Goal: Task Accomplishment & Management: Use online tool/utility

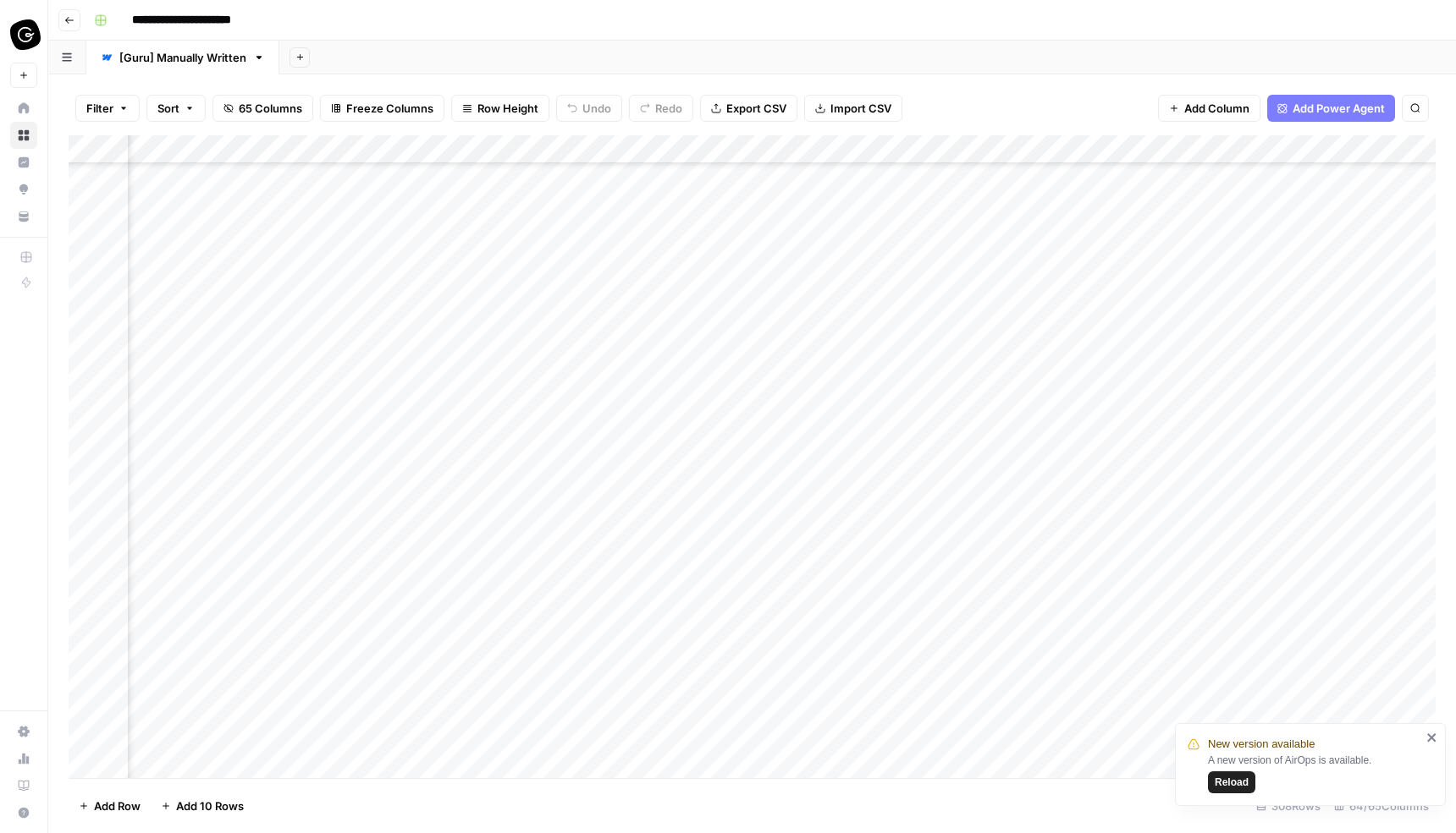
scroll to position [93, 2853]
click at [1236, 782] on span "Reload" at bounding box center [1232, 782] width 34 height 15
click at [647, 436] on div "Add Column" at bounding box center [752, 456] width 1367 height 643
click at [651, 466] on div "Add Column" at bounding box center [752, 456] width 1367 height 643
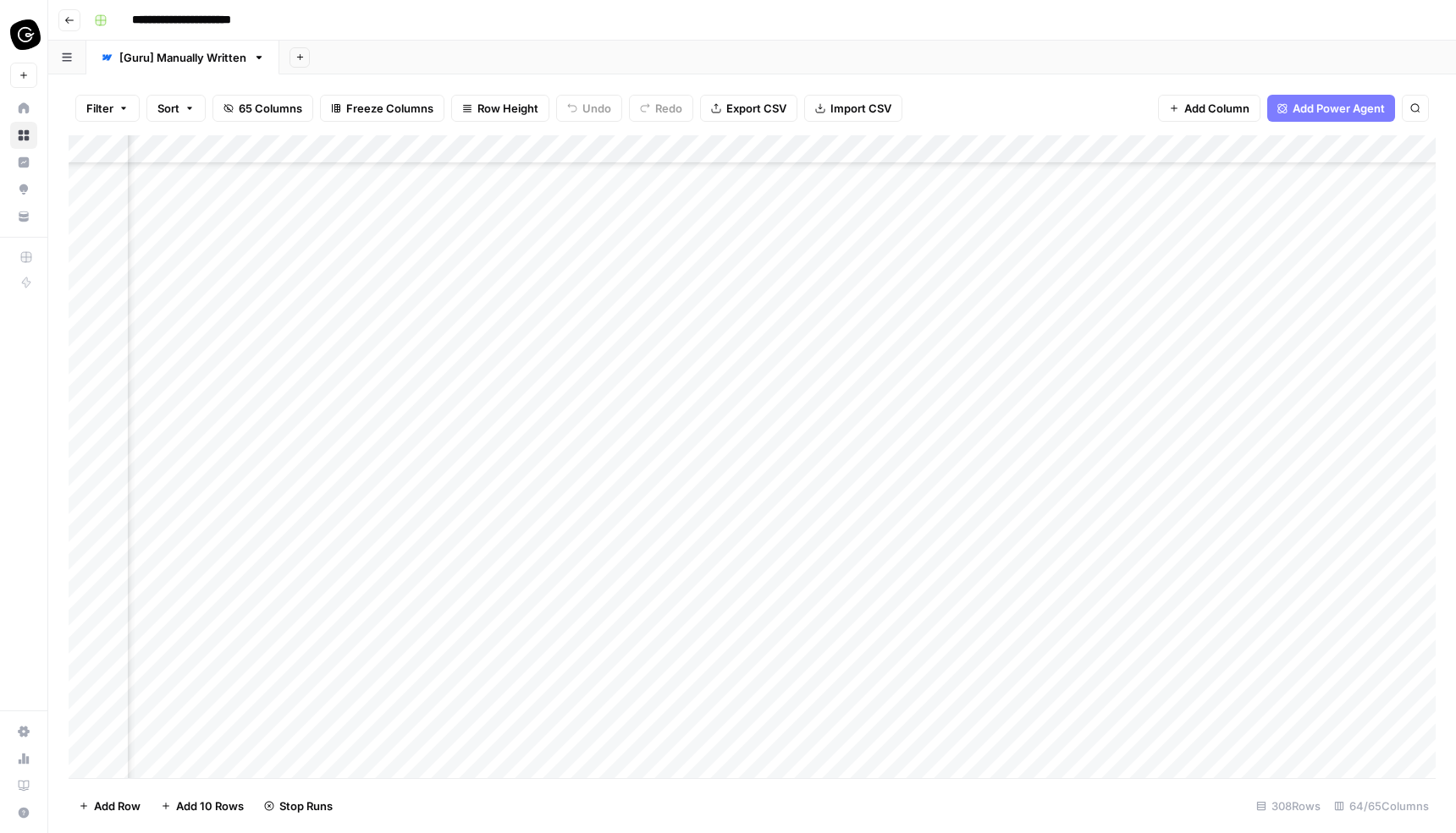
click at [652, 500] on div "Add Column" at bounding box center [752, 456] width 1367 height 643
click at [651, 528] on div "Add Column" at bounding box center [752, 456] width 1367 height 643
click at [650, 554] on div "Add Column" at bounding box center [752, 456] width 1367 height 643
